Goal: Task Accomplishment & Management: Manage account settings

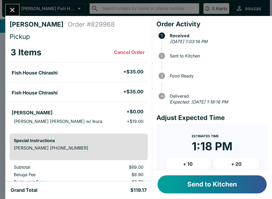
click at [240, 186] on button "Send to Kitchen" at bounding box center [212, 184] width 109 height 18
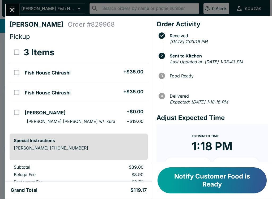
click at [18, 6] on div at bounding box center [12, 10] width 14 height 12
click at [16, 5] on button "Close" at bounding box center [13, 9] width 14 height 11
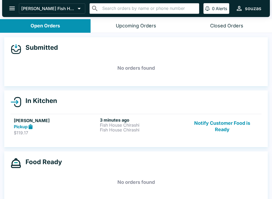
click at [15, 11] on icon "open drawer" at bounding box center [11, 8] width 7 height 7
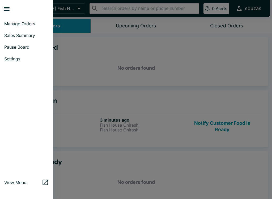
click at [34, 36] on span "Sales Summary" at bounding box center [26, 35] width 45 height 5
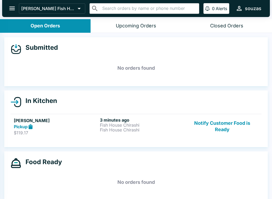
select select "03:00"
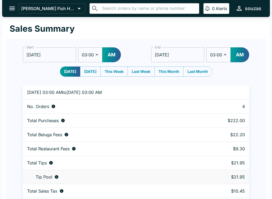
click at [17, 9] on button "open drawer" at bounding box center [12, 9] width 14 height 14
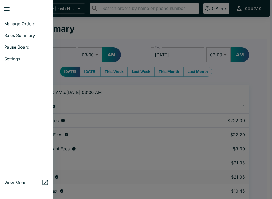
click at [31, 38] on link "Sales Summary" at bounding box center [26, 35] width 53 height 12
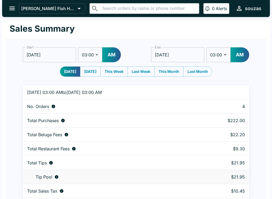
click at [11, 7] on icon "open drawer" at bounding box center [12, 9] width 6 height 4
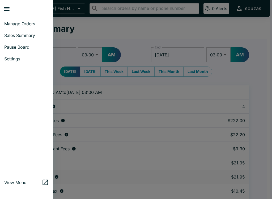
click at [34, 25] on span "Manage Orders" at bounding box center [26, 23] width 45 height 5
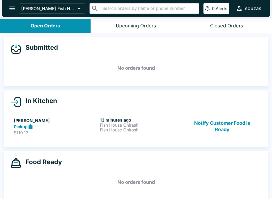
click at [224, 123] on button "Notify Customer Food is Ready" at bounding box center [222, 126] width 72 height 18
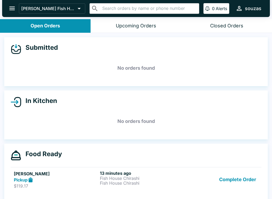
click at [246, 179] on button "Complete Order" at bounding box center [237, 179] width 41 height 18
